Goal: Information Seeking & Learning: Compare options

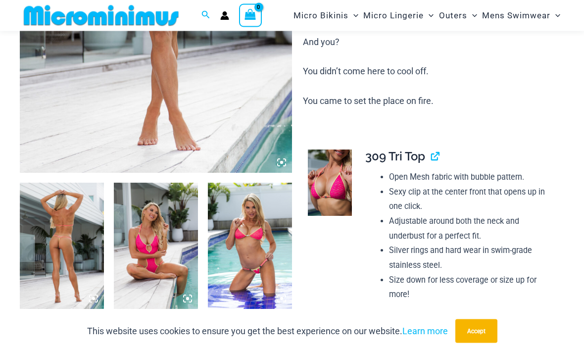
click at [337, 184] on img at bounding box center [330, 183] width 44 height 66
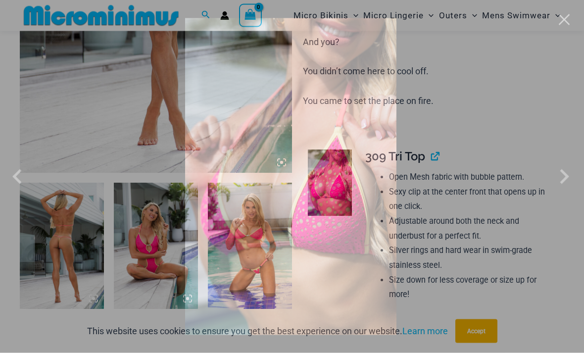
scroll to position [296, 0]
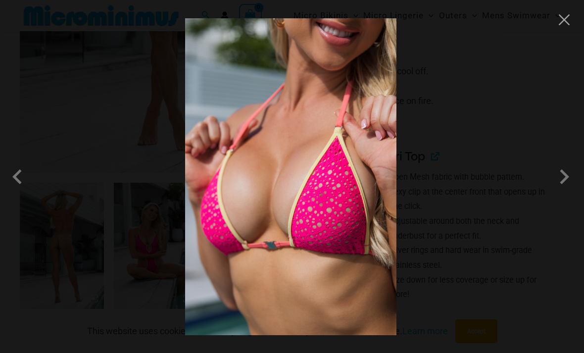
click at [560, 168] on span at bounding box center [565, 177] width 30 height 30
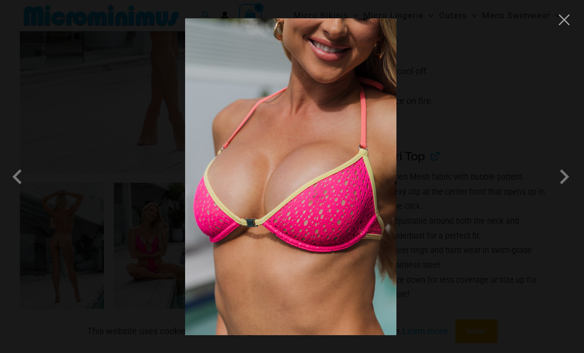
click at [563, 181] on span at bounding box center [565, 177] width 30 height 30
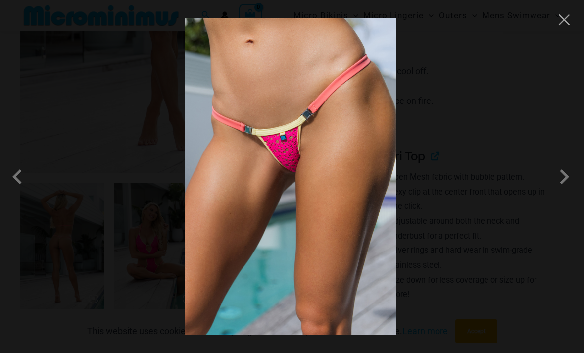
click at [563, 183] on span at bounding box center [565, 177] width 30 height 30
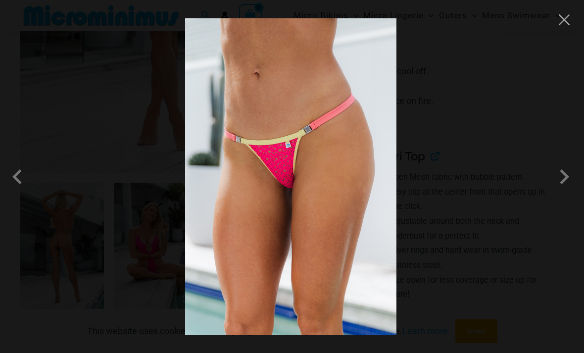
click at [564, 188] on span at bounding box center [565, 177] width 30 height 30
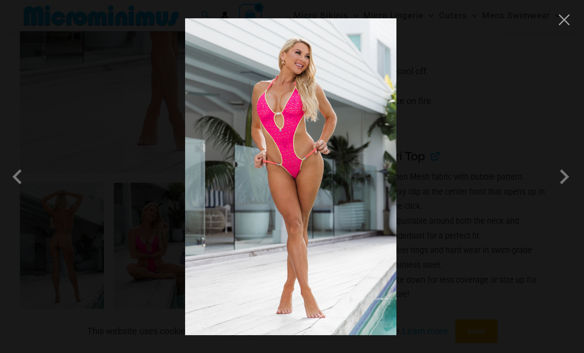
click at [562, 187] on span at bounding box center [565, 177] width 30 height 30
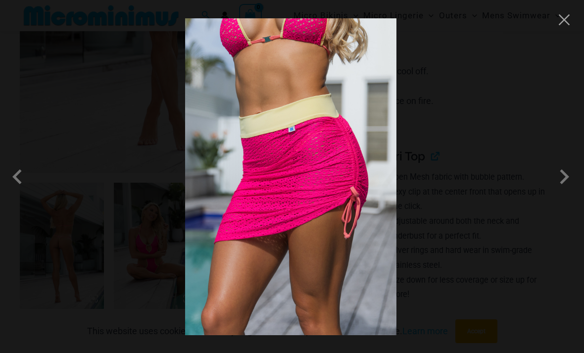
click at [560, 183] on span at bounding box center [565, 177] width 30 height 30
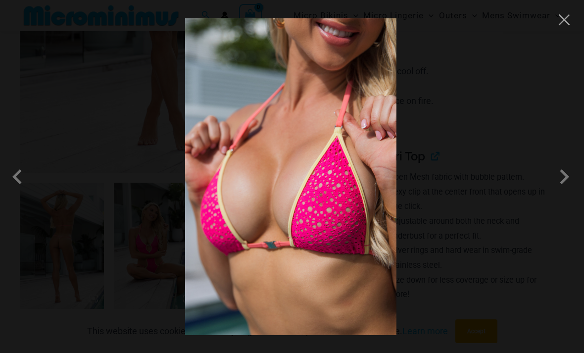
click at [556, 183] on span at bounding box center [565, 177] width 30 height 30
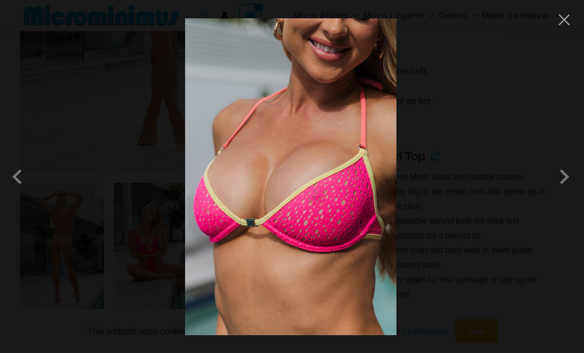
click at [558, 179] on span at bounding box center [565, 177] width 30 height 30
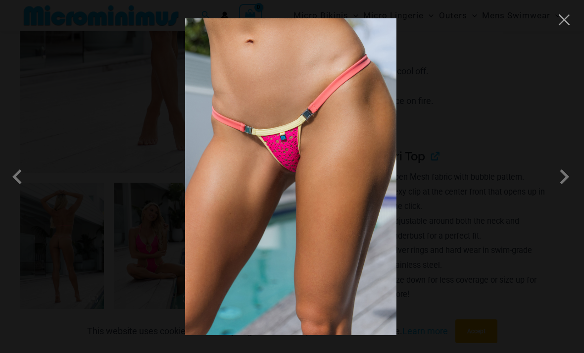
click at [558, 17] on button "Close" at bounding box center [564, 19] width 15 height 15
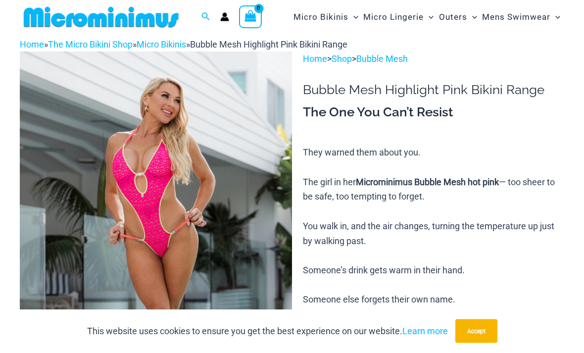
scroll to position [0, 0]
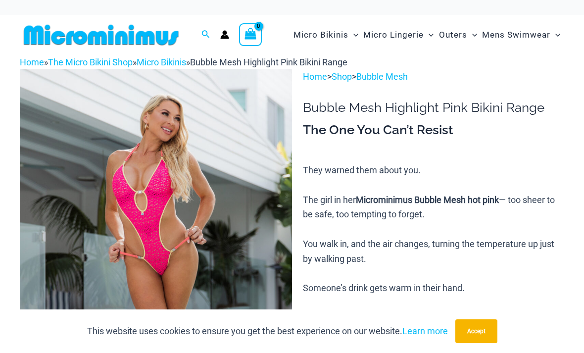
click at [173, 39] on img at bounding box center [101, 35] width 163 height 22
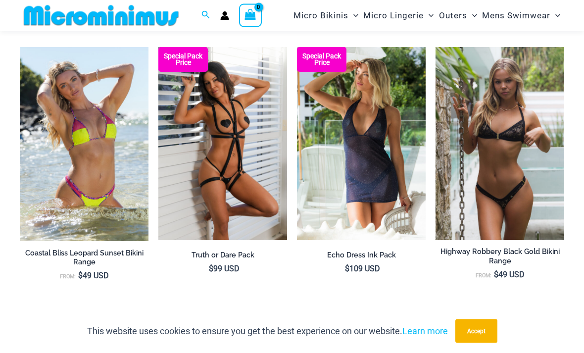
scroll to position [727, 0]
click at [297, 47] on img at bounding box center [297, 47] width 0 height 0
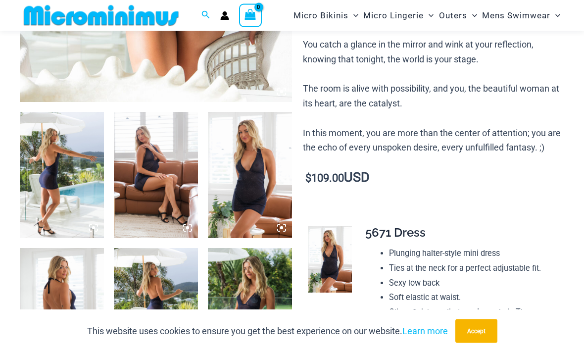
scroll to position [367, 0]
click at [259, 156] on img at bounding box center [250, 175] width 84 height 126
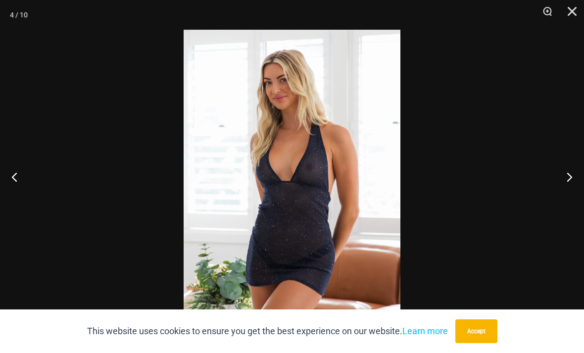
click at [572, 188] on button "Next" at bounding box center [565, 177] width 37 height 50
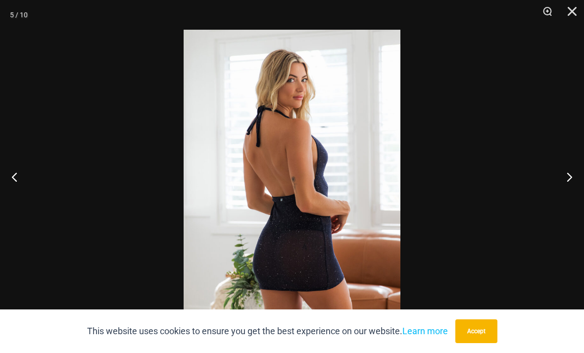
click at [572, 189] on button "Next" at bounding box center [565, 177] width 37 height 50
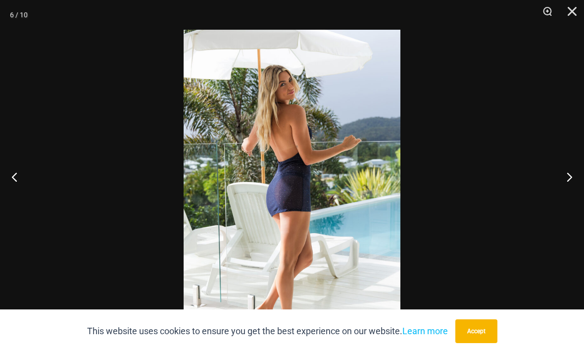
click at [571, 189] on button "Next" at bounding box center [565, 177] width 37 height 50
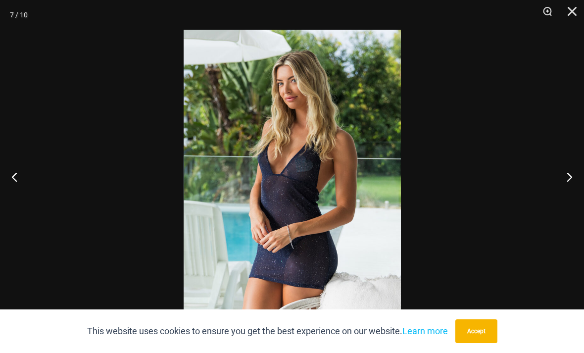
click at [570, 191] on button "Next" at bounding box center [565, 177] width 37 height 50
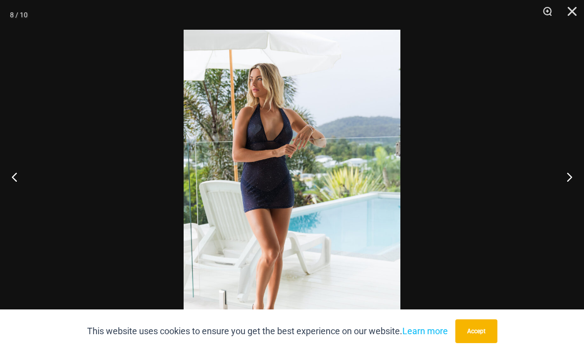
click at [575, 188] on button "Next" at bounding box center [565, 177] width 37 height 50
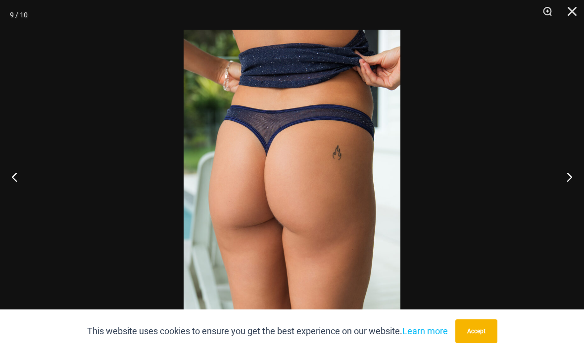
click at [570, 185] on button "Next" at bounding box center [565, 177] width 37 height 50
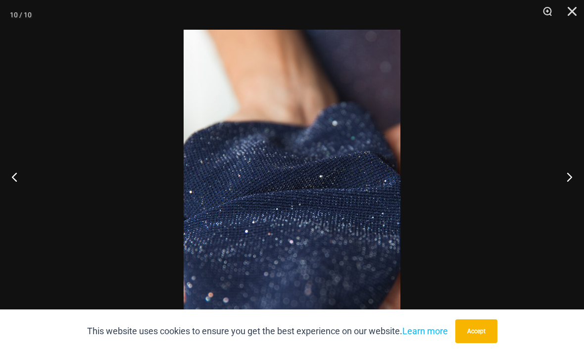
click at [567, 185] on button "Next" at bounding box center [565, 177] width 37 height 50
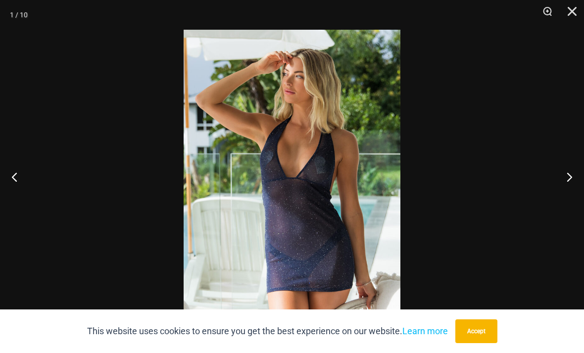
click at [564, 189] on button "Next" at bounding box center [565, 177] width 37 height 50
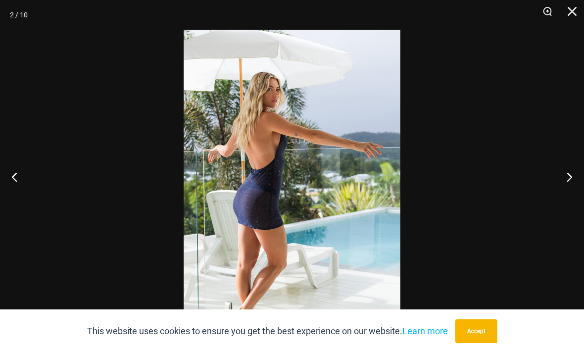
click at [562, 189] on button "Next" at bounding box center [565, 177] width 37 height 50
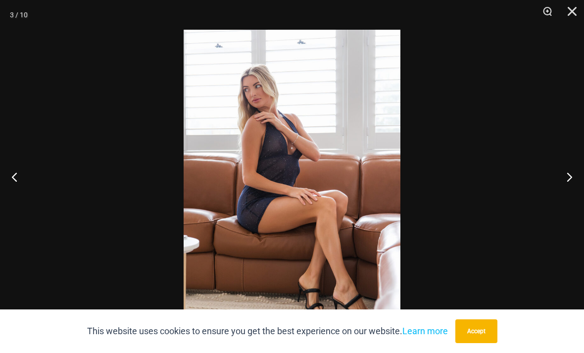
click at [562, 189] on button "Next" at bounding box center [565, 177] width 37 height 50
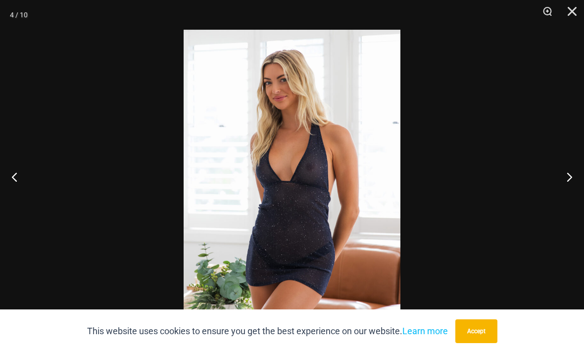
click at [557, 185] on button "Next" at bounding box center [565, 177] width 37 height 50
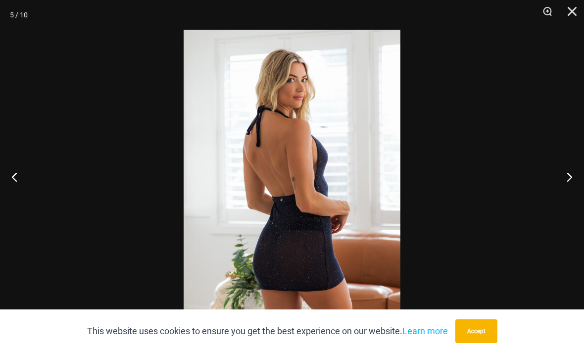
click at [568, 8] on button "Close" at bounding box center [568, 15] width 25 height 30
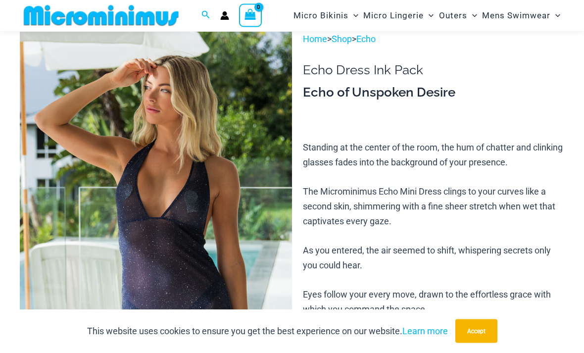
scroll to position [0, 0]
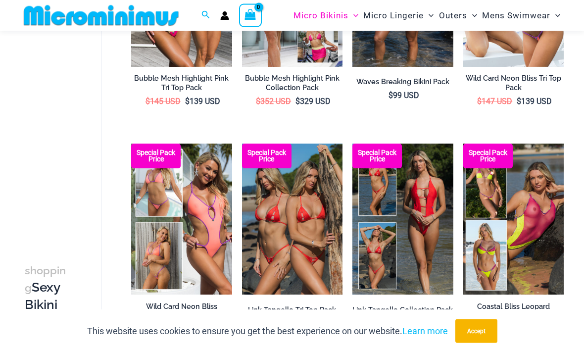
scroll to position [194, 0]
click at [242, 144] on img at bounding box center [242, 144] width 0 height 0
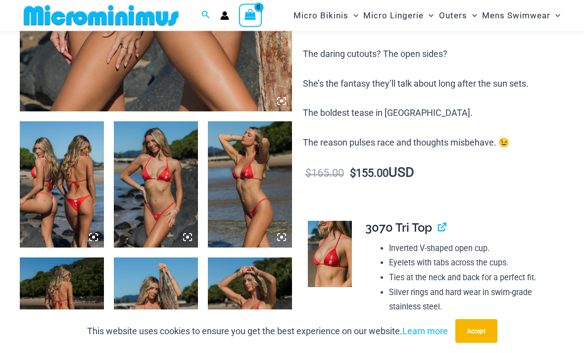
scroll to position [357, 0]
click at [82, 163] on img at bounding box center [62, 184] width 84 height 126
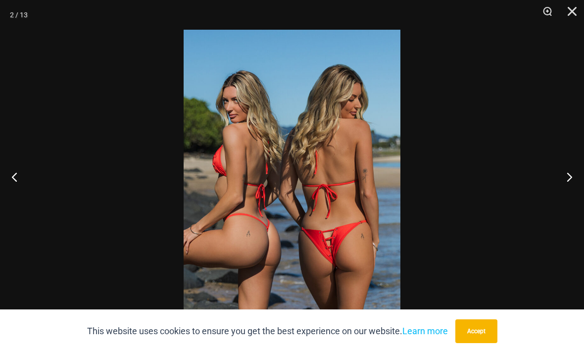
click at [571, 189] on button "Next" at bounding box center [565, 177] width 37 height 50
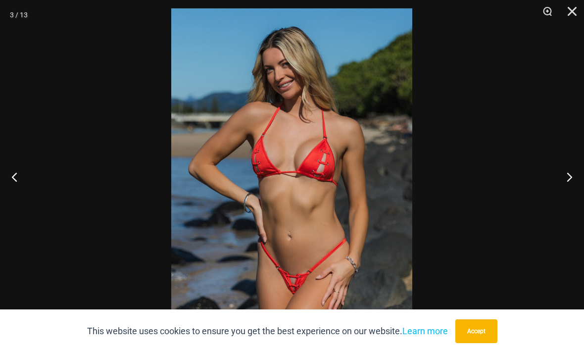
click at [574, 185] on button "Next" at bounding box center [565, 177] width 37 height 50
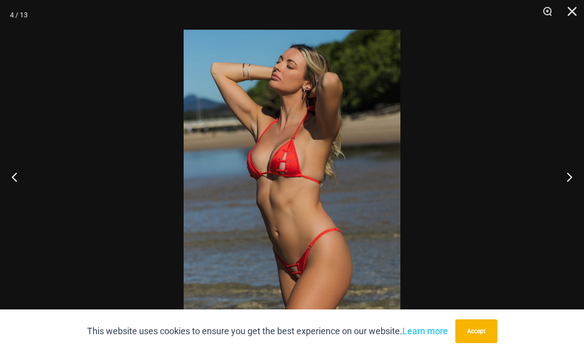
click at [569, 186] on button "Next" at bounding box center [565, 177] width 37 height 50
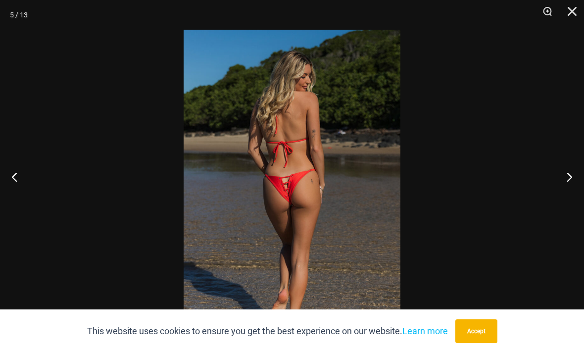
click at [570, 185] on button "Next" at bounding box center [565, 177] width 37 height 50
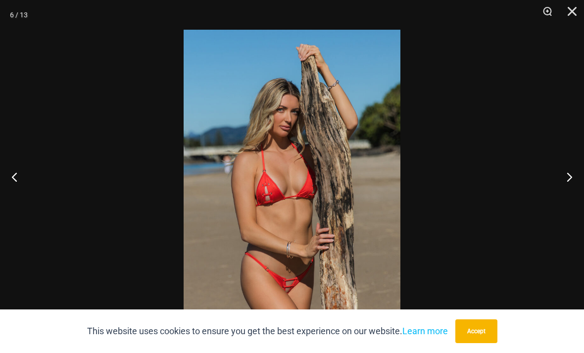
click at [570, 184] on button "Next" at bounding box center [565, 177] width 37 height 50
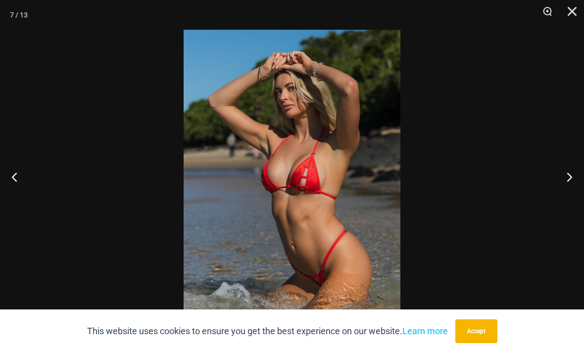
click at [570, 181] on button "Next" at bounding box center [565, 177] width 37 height 50
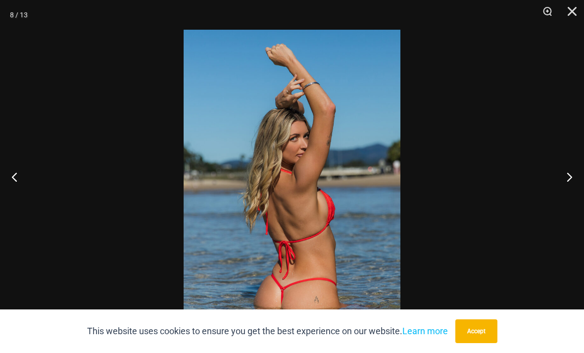
click at [567, 178] on button "Next" at bounding box center [565, 177] width 37 height 50
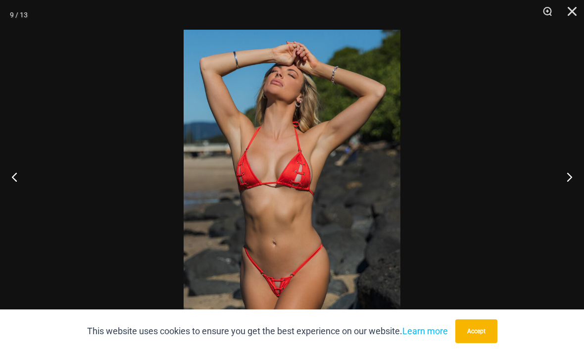
click at [563, 183] on button "Next" at bounding box center [565, 177] width 37 height 50
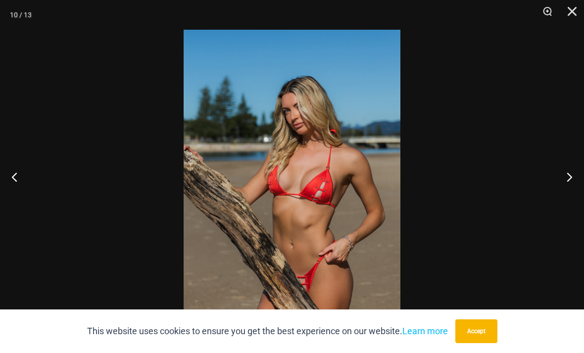
click at [561, 183] on button "Next" at bounding box center [565, 177] width 37 height 50
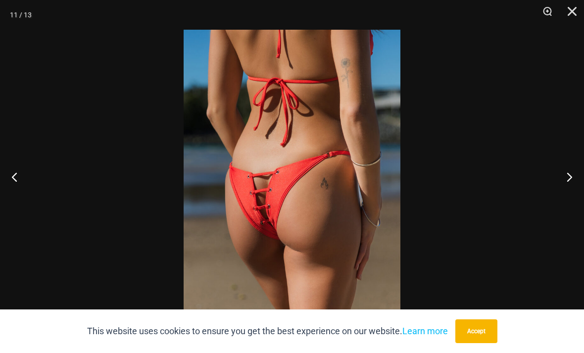
click at [560, 182] on button "Next" at bounding box center [565, 177] width 37 height 50
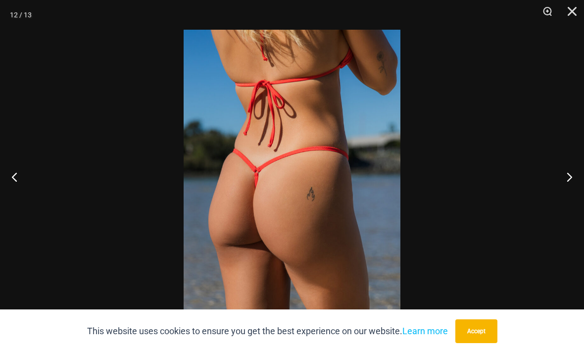
click at [557, 182] on button "Next" at bounding box center [565, 177] width 37 height 50
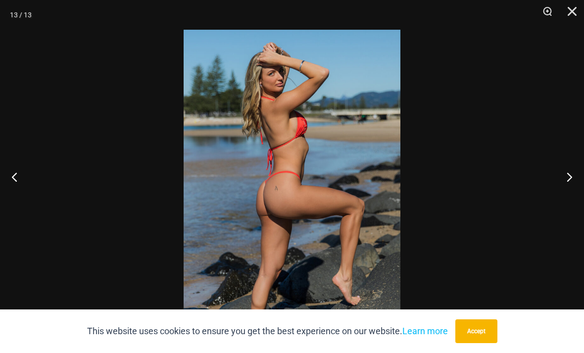
click at [555, 178] on button "Next" at bounding box center [565, 177] width 37 height 50
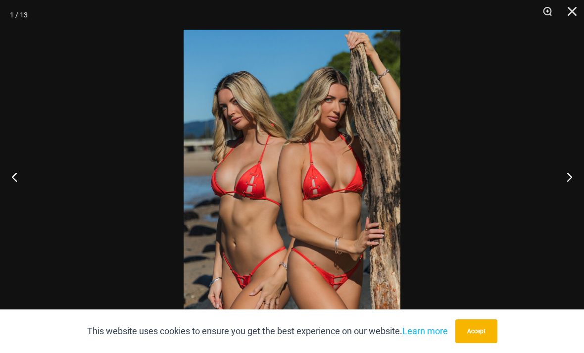
click at [555, 181] on button "Next" at bounding box center [565, 177] width 37 height 50
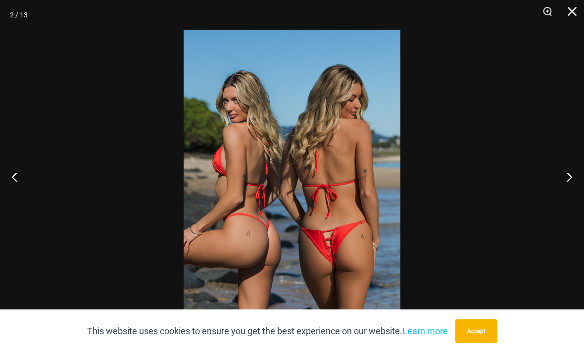
click at [552, 183] on button "Next" at bounding box center [565, 177] width 37 height 50
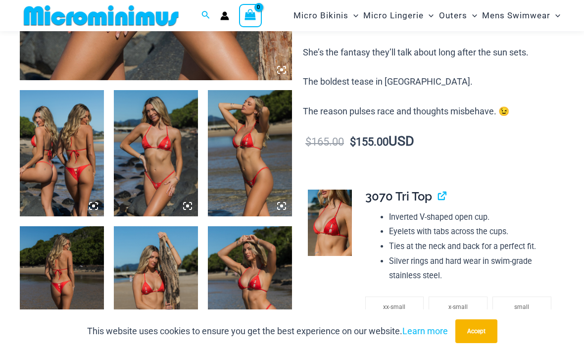
scroll to position [389, 0]
